Goal: Book appointment/travel/reservation

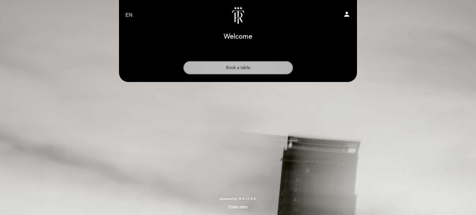
click at [232, 67] on button "Book a table" at bounding box center [238, 68] width 110 height 14
